Goal: Task Accomplishment & Management: Complete application form

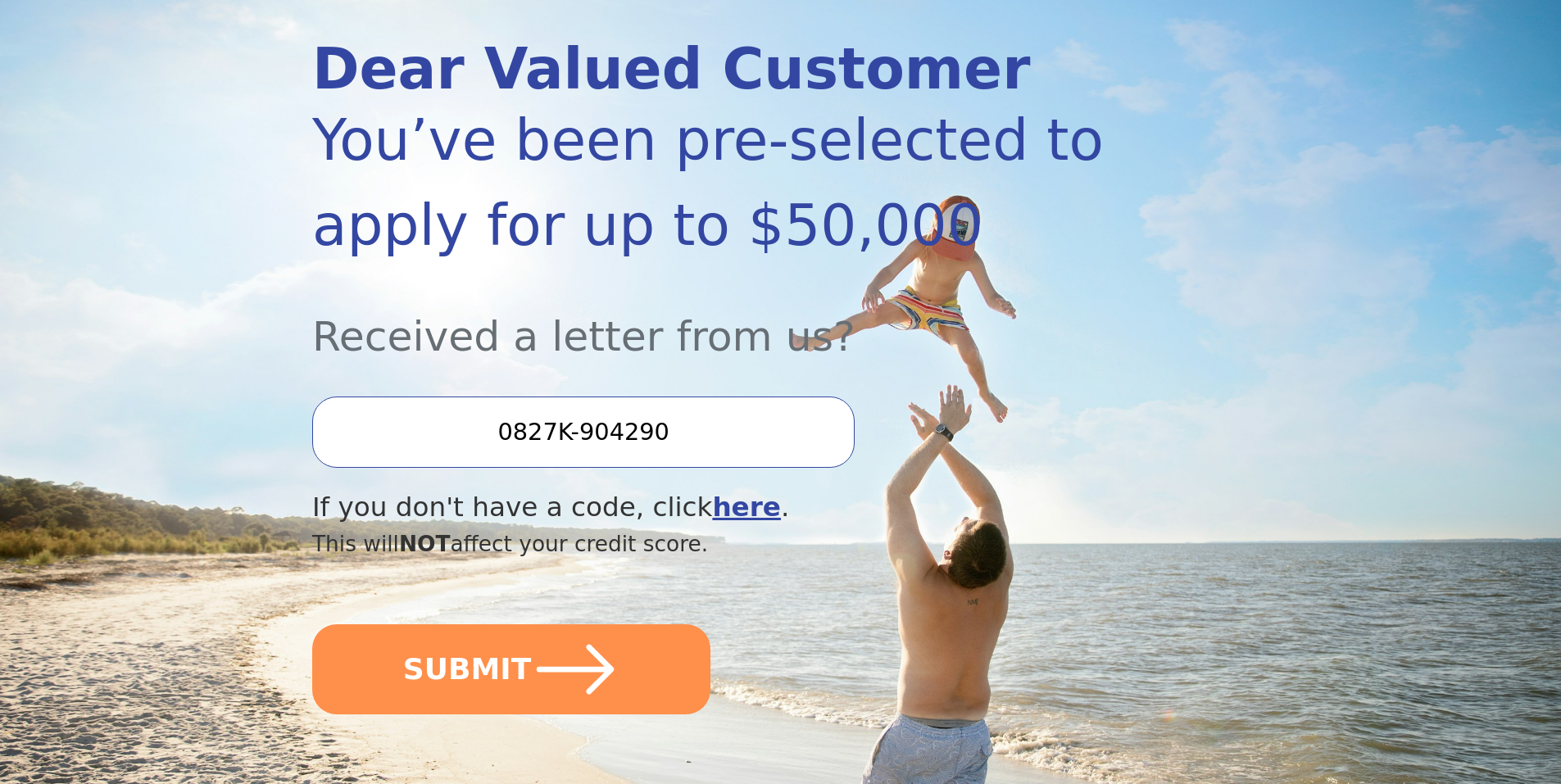
scroll to position [246, 0]
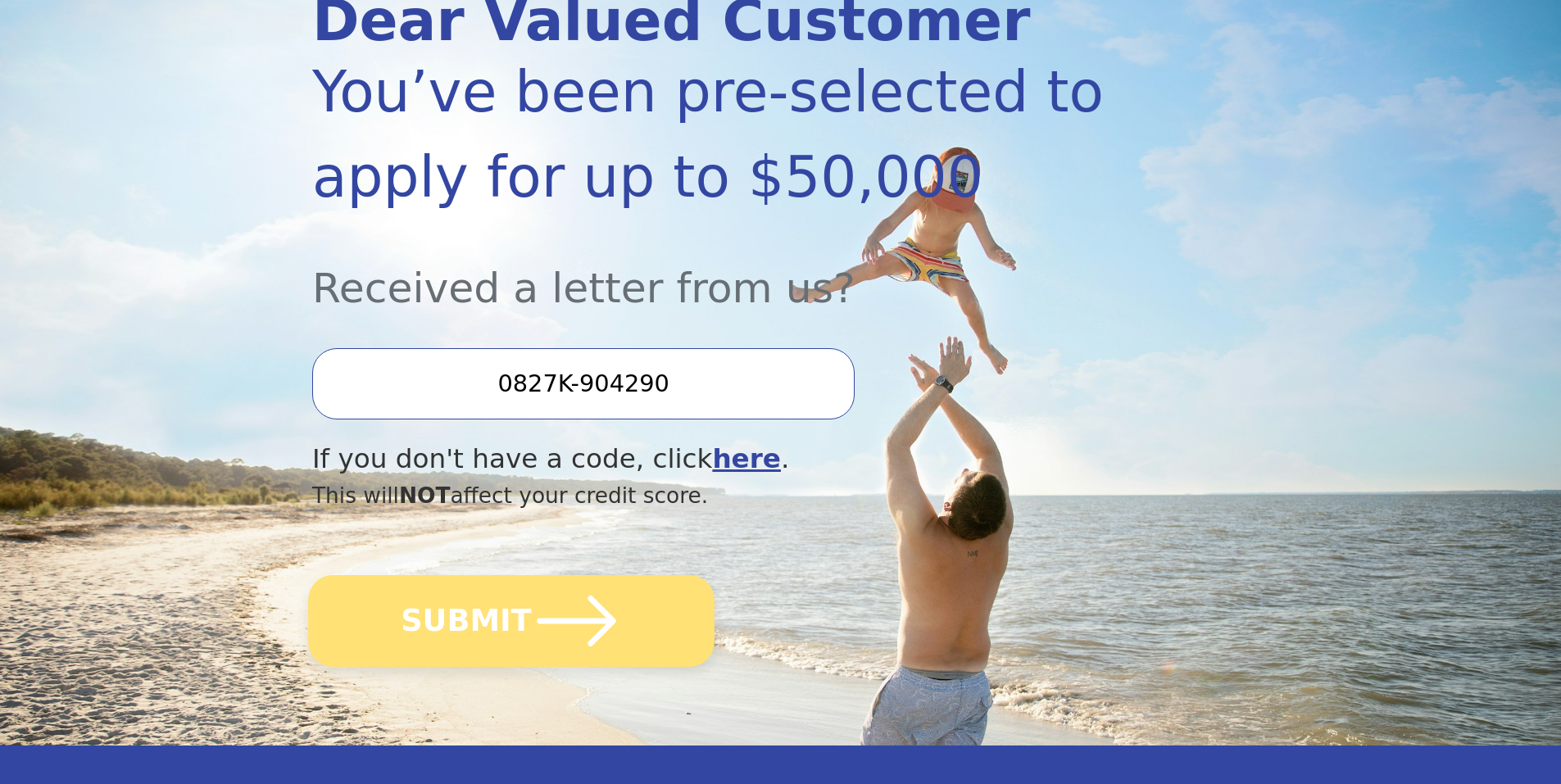
click at [562, 630] on icon "submit" at bounding box center [577, 621] width 90 height 90
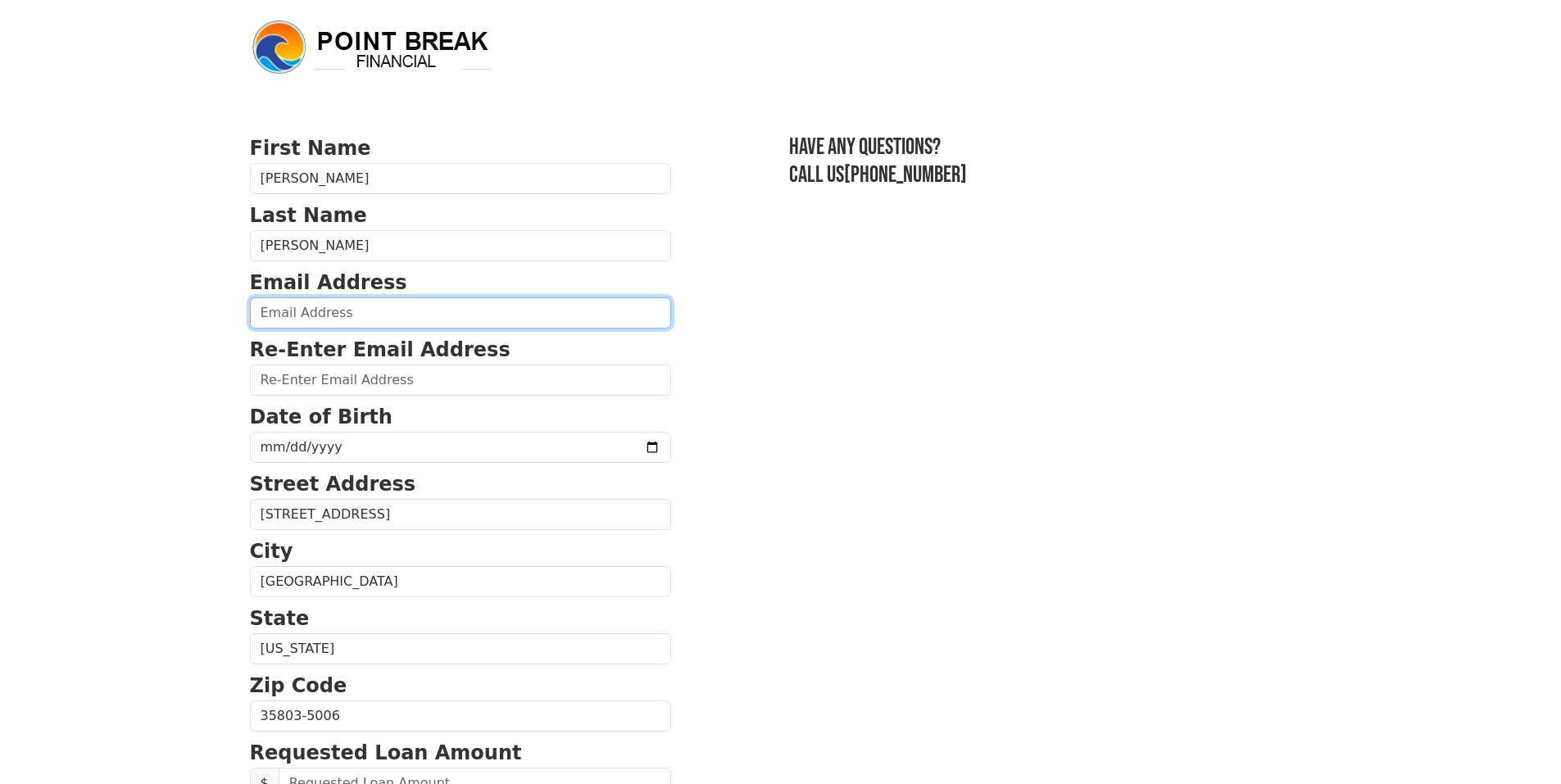
click at [263, 308] on input "email" at bounding box center [460, 312] width 421 height 31
type input "mdbattise@hotmail.com"
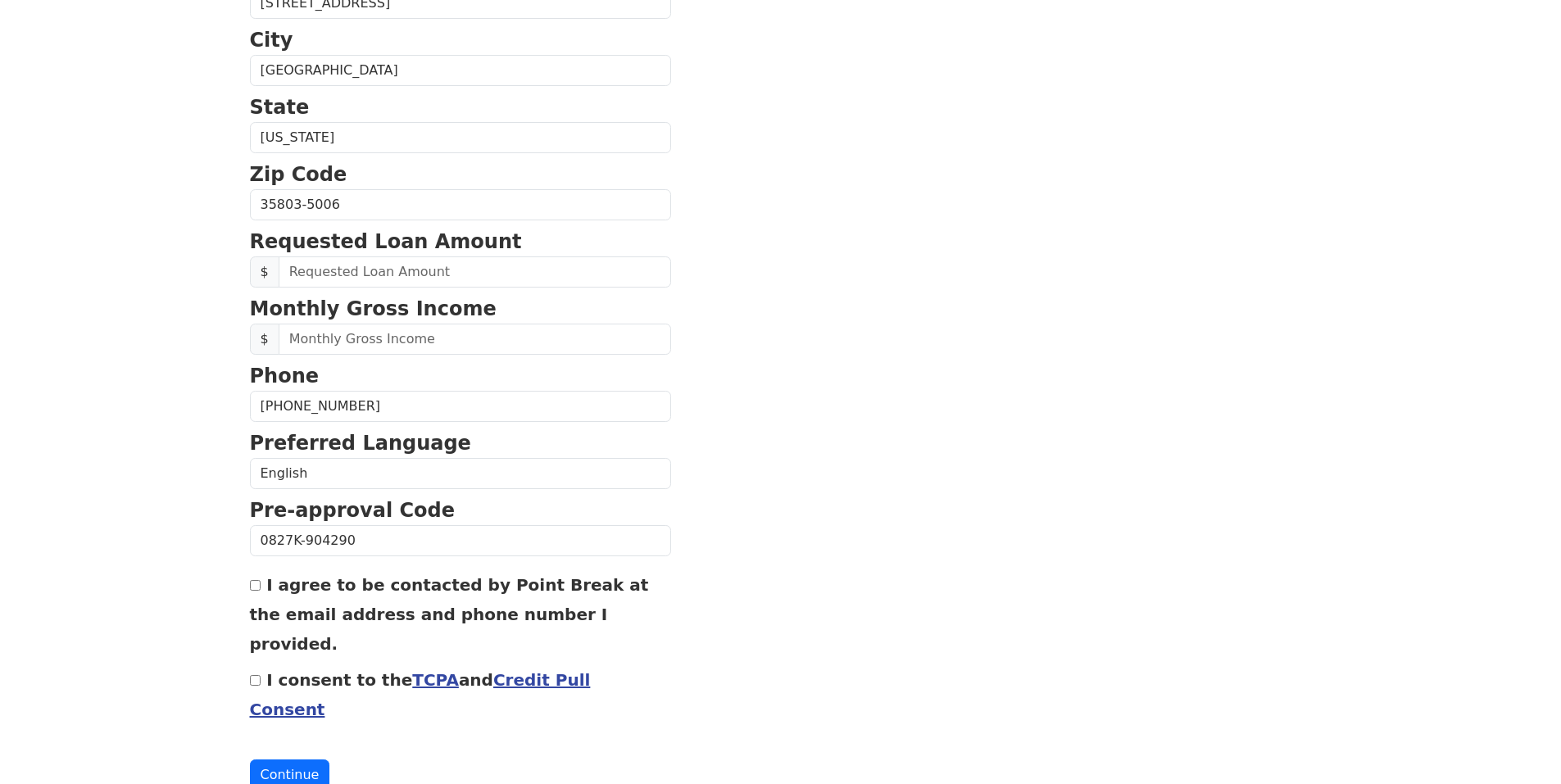
scroll to position [520, 0]
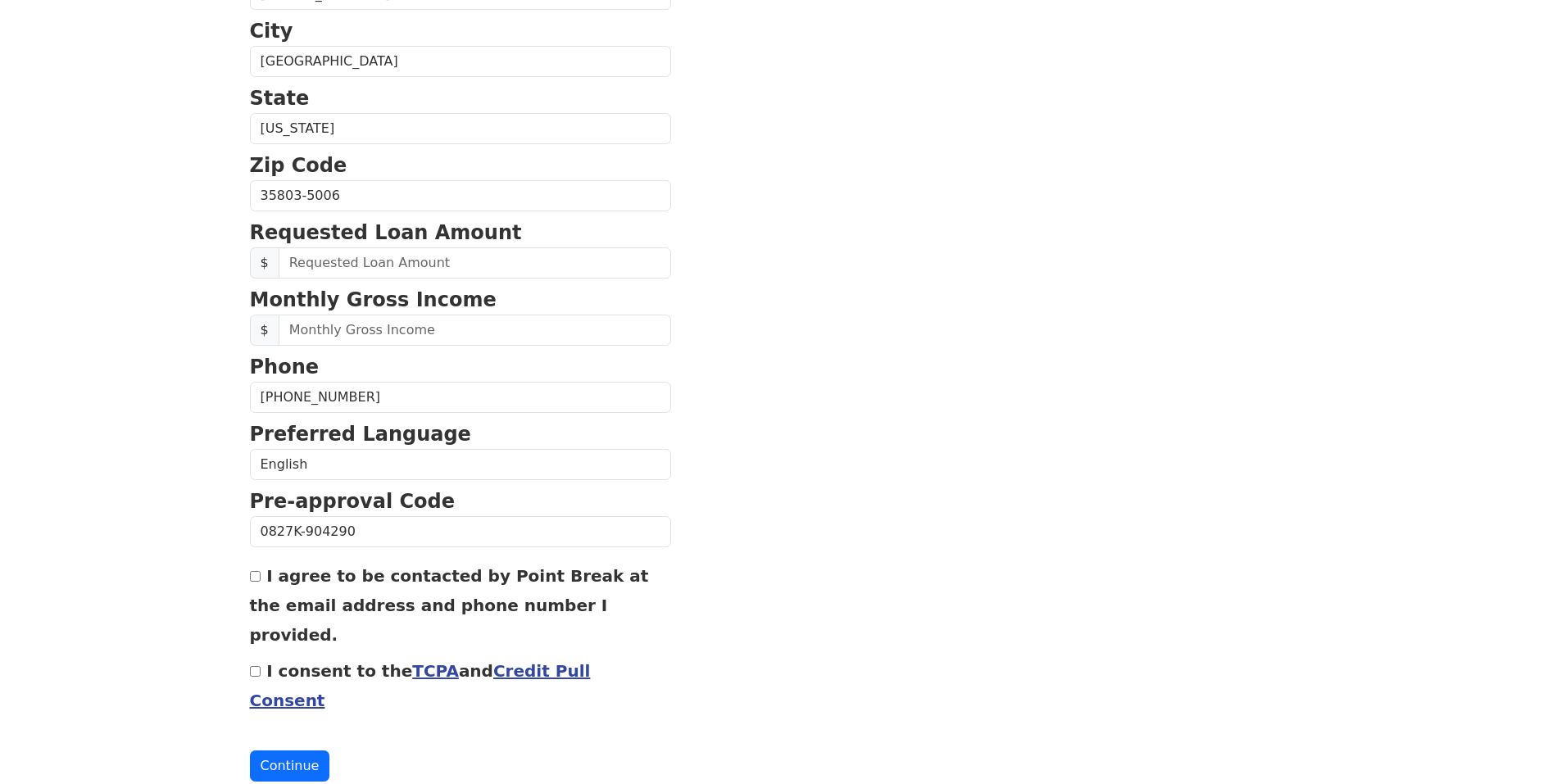
drag, startPoint x: 360, startPoint y: 404, endPoint x: 243, endPoint y: 401, distance: 117.0
click at [243, 401] on div "First Name Mildred Last Name Cottrell Battise Email Address mdbattise@hotmail.c…" at bounding box center [781, 160] width 1081 height 1360
type input "(938) 210-2947"
click at [352, 397] on input "(938) 210-2947" at bounding box center [460, 397] width 421 height 31
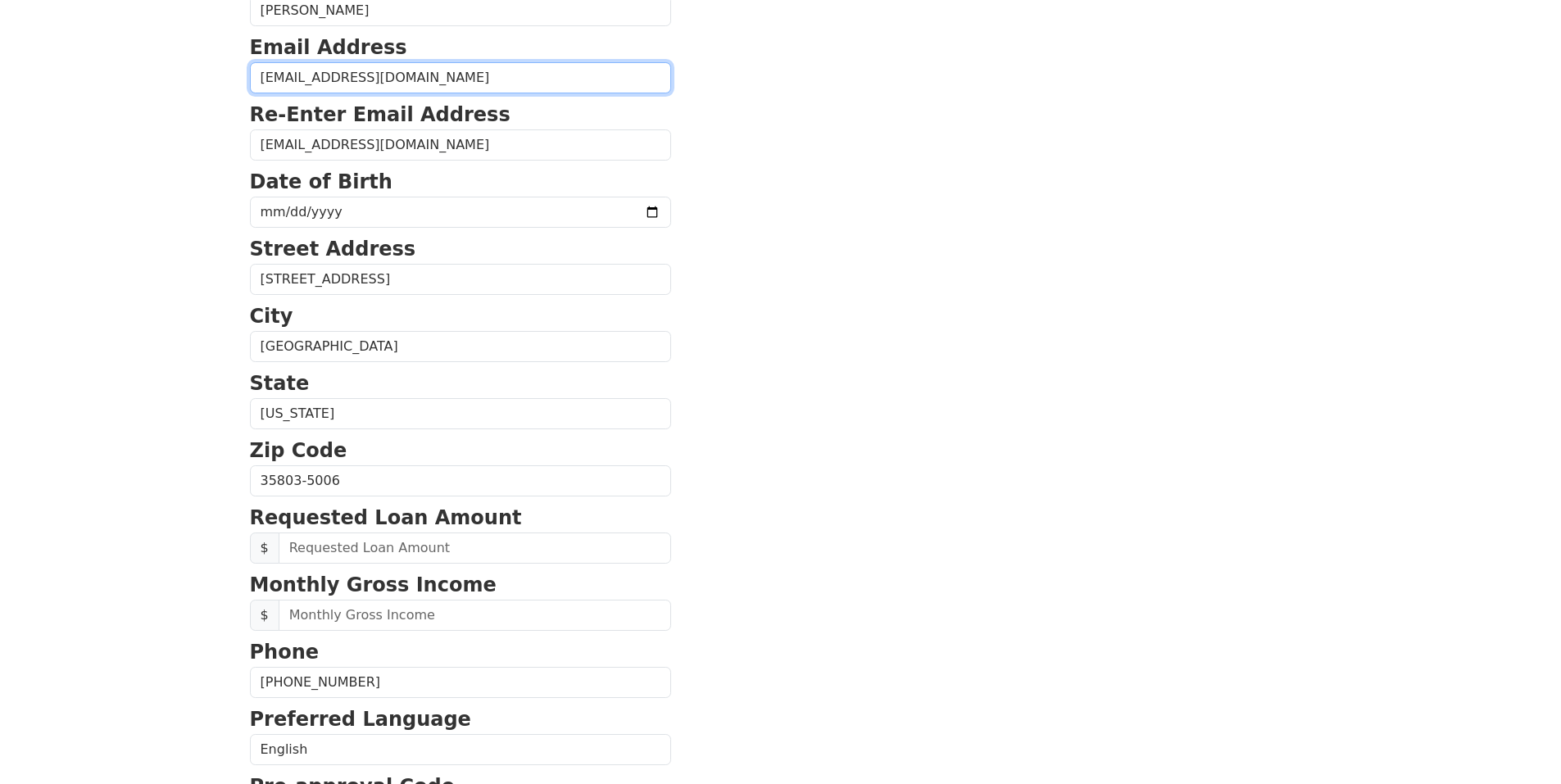
scroll to position [192, 0]
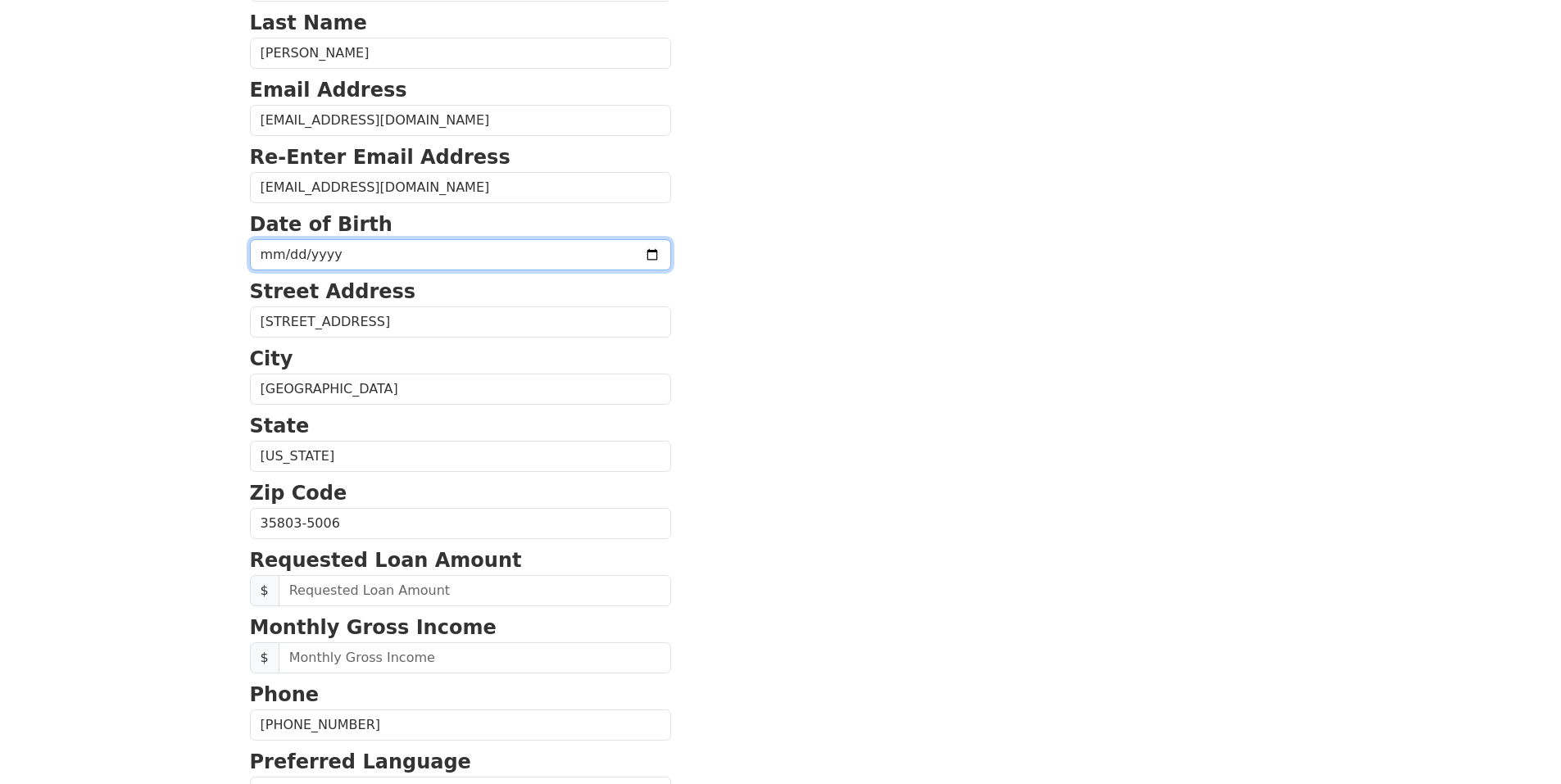
click at [277, 258] on input "date" at bounding box center [460, 254] width 421 height 31
type input "1957-07-31"
click at [483, 346] on p "City" at bounding box center [460, 358] width 421 height 29
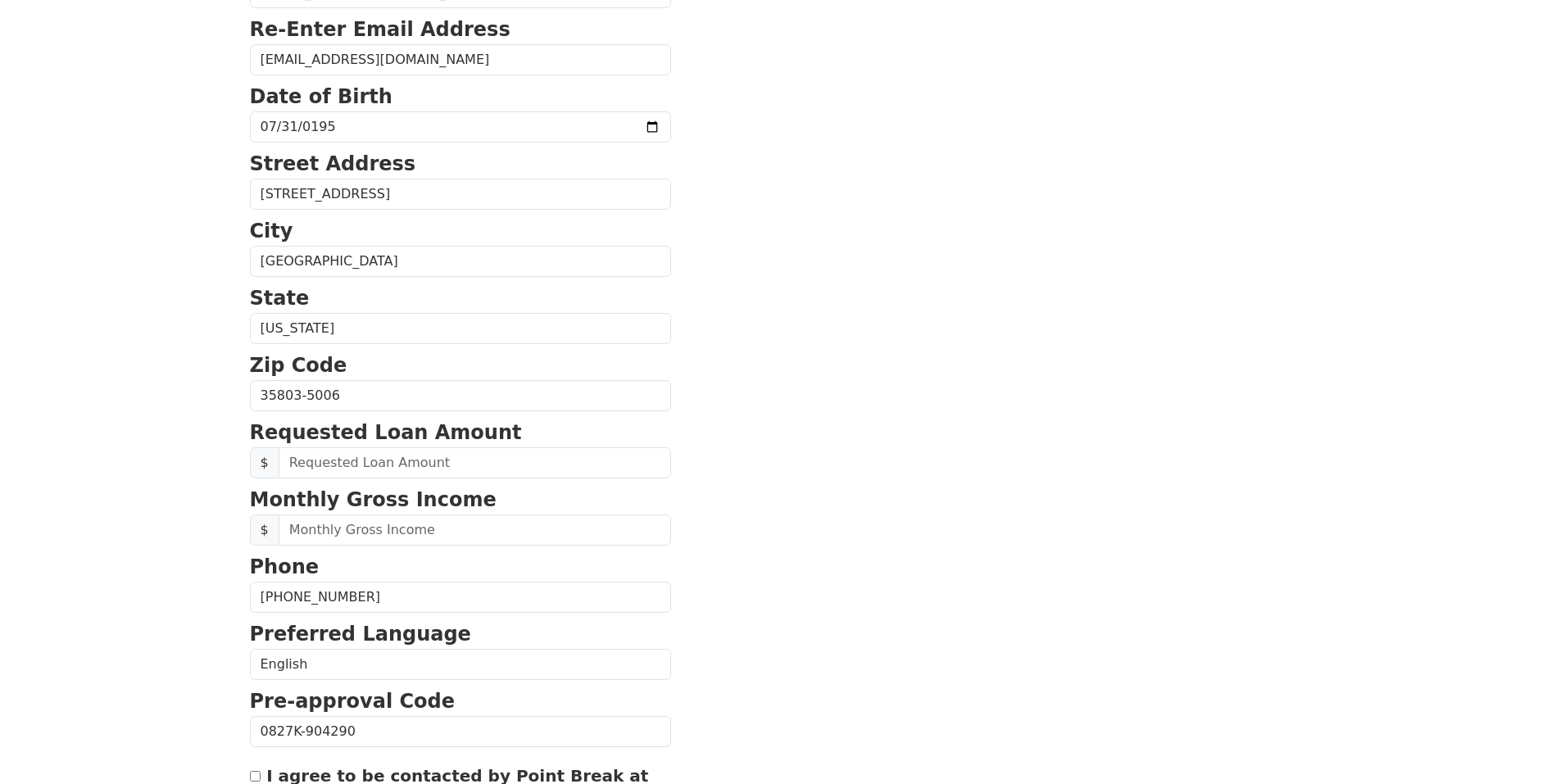
scroll to position [438, 0]
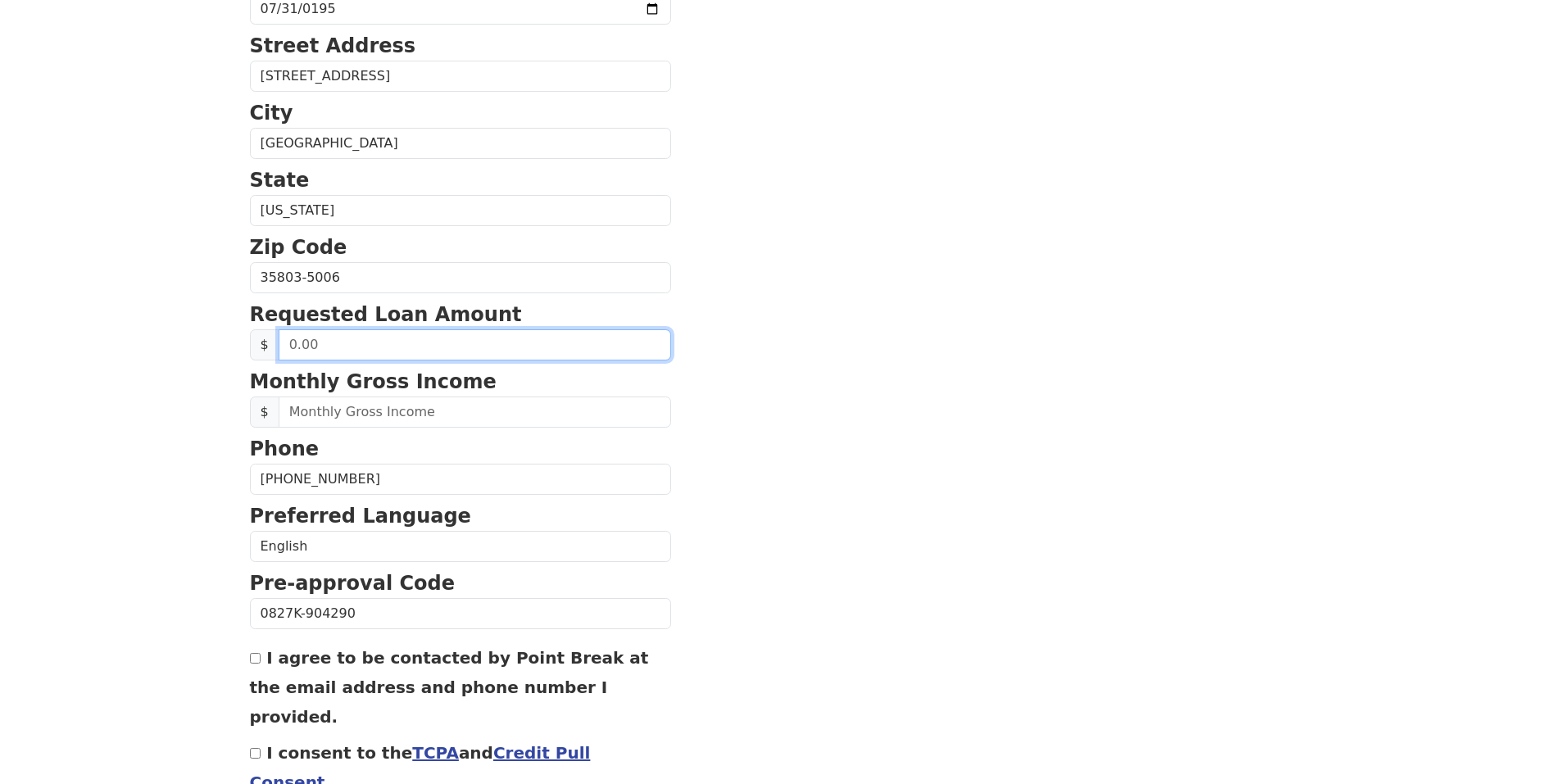
click at [291, 346] on input "text" at bounding box center [475, 345] width 393 height 31
type input "20,000.00"
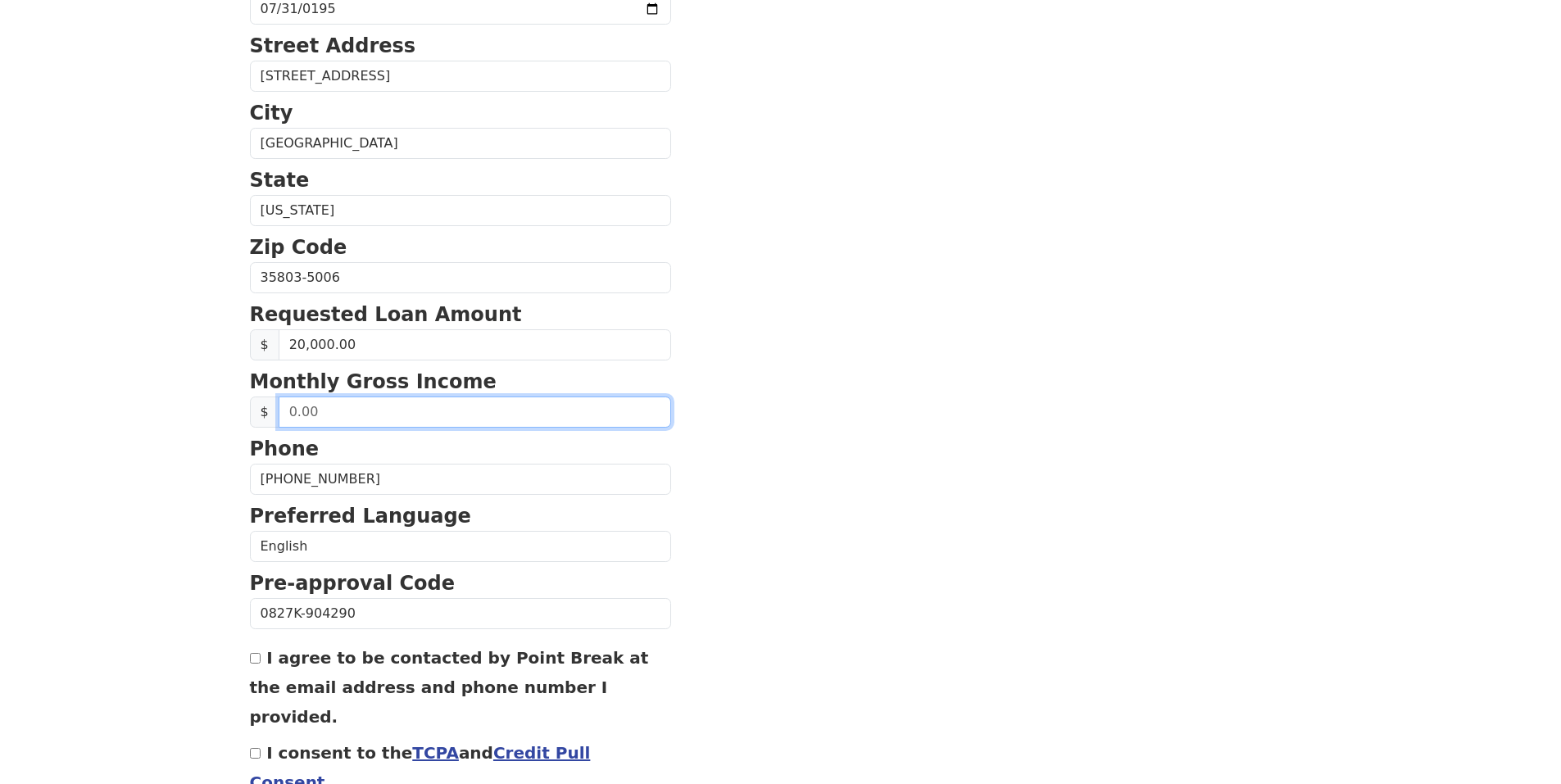
click at [290, 413] on input "text" at bounding box center [475, 412] width 393 height 31
type input "9,500.00"
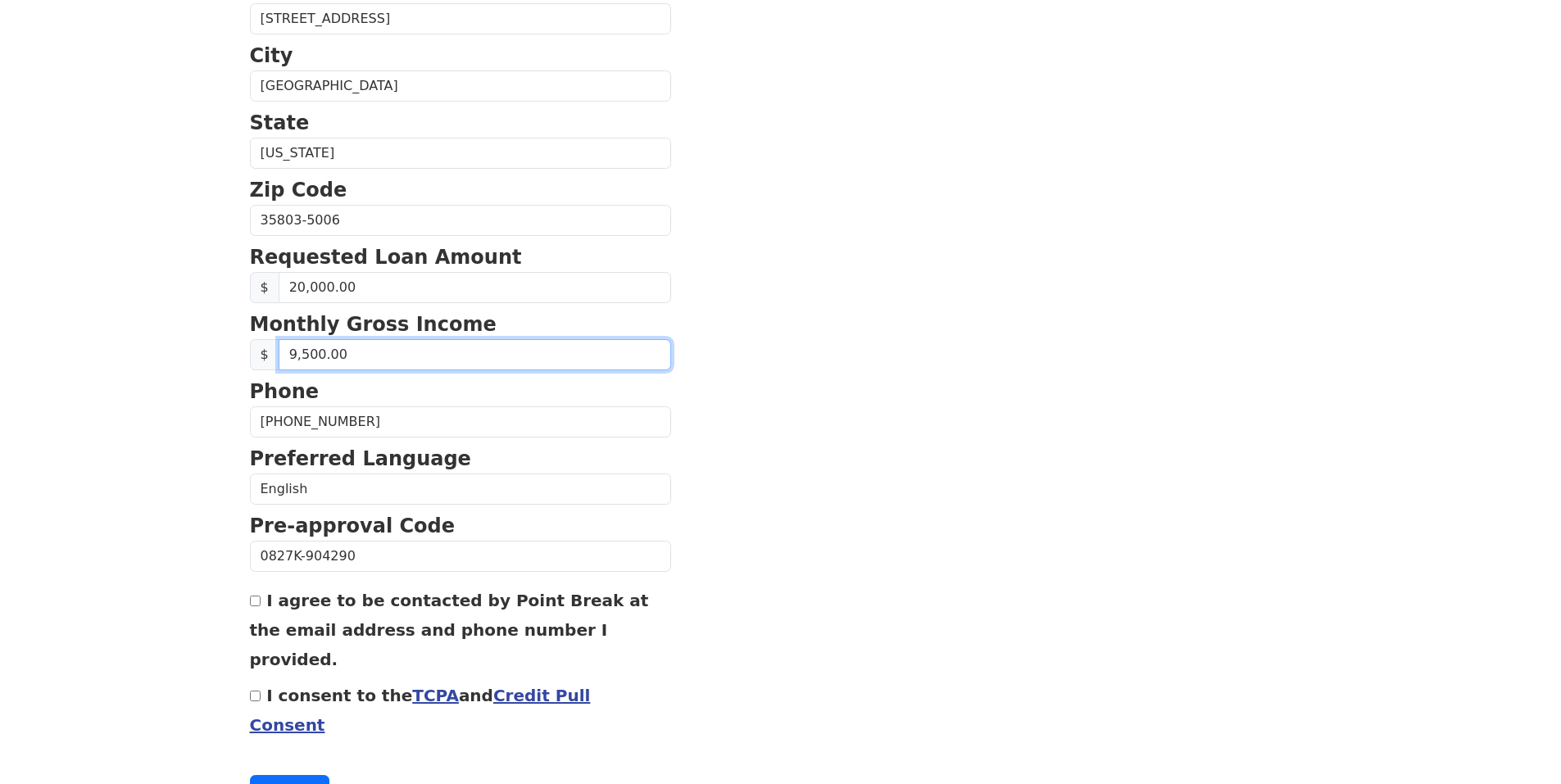
scroll to position [520, 0]
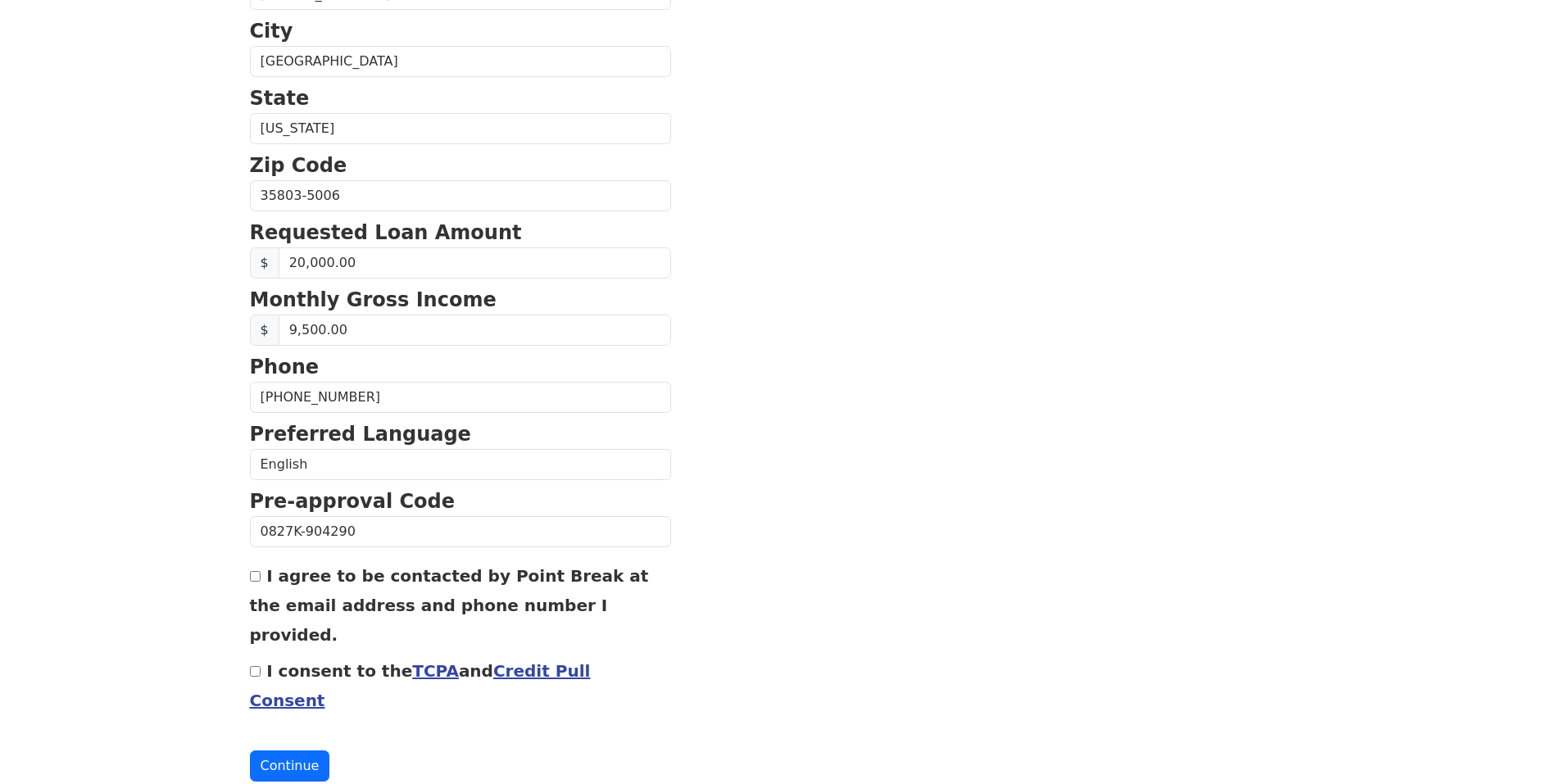
click at [254, 576] on input "I agree to be contacted by Point Break at the email address and phone number I …" at bounding box center [255, 576] width 11 height 11
checkbox input "true"
click at [250, 666] on input "I consent to the TCPA and Credit Pull Consent" at bounding box center [255, 671] width 11 height 11
checkbox input "true"
click at [290, 751] on button "Continue" at bounding box center [290, 766] width 80 height 31
